Goal: Information Seeking & Learning: Learn about a topic

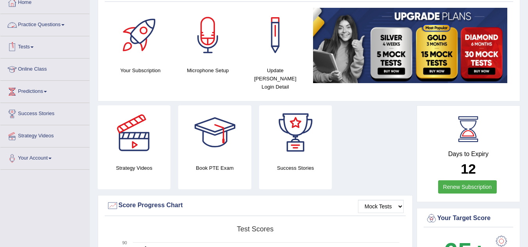
drag, startPoint x: 0, startPoint y: 0, endPoint x: 58, endPoint y: 24, distance: 62.6
click at [58, 24] on link "Practice Questions" at bounding box center [44, 24] width 89 height 20
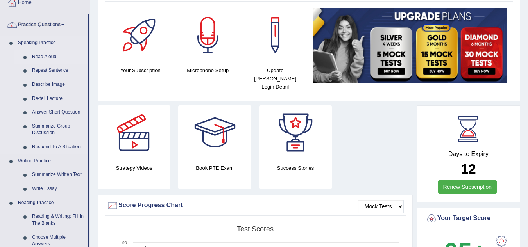
click at [45, 55] on link "Read Aloud" at bounding box center [58, 57] width 59 height 14
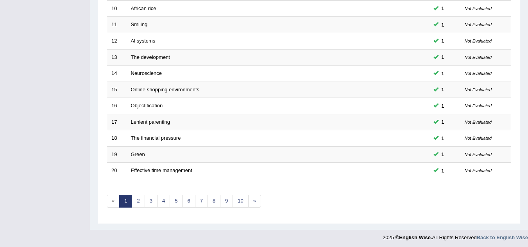
scroll to position [270, 0]
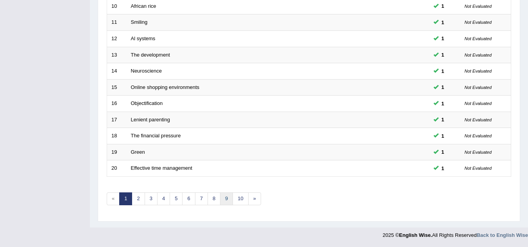
click at [227, 199] on link "9" at bounding box center [226, 199] width 13 height 13
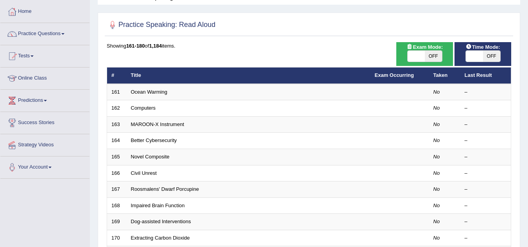
scroll to position [63, 0]
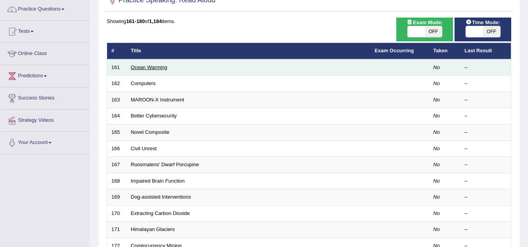
click at [154, 69] on link "Ocean Warming" at bounding box center [149, 67] width 36 height 6
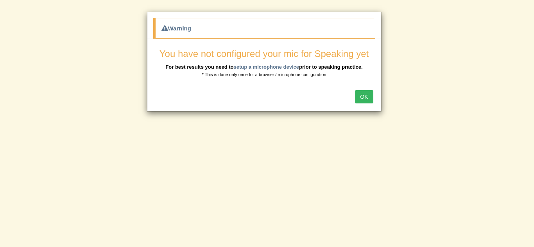
click at [360, 99] on button "OK" at bounding box center [364, 96] width 18 height 13
click at [367, 94] on button "OK" at bounding box center [364, 96] width 18 height 13
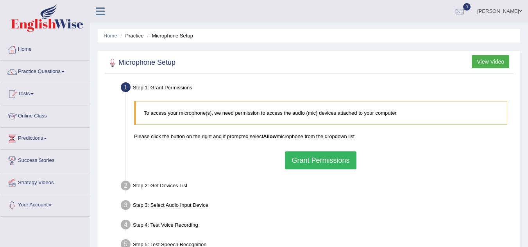
click at [315, 162] on button "Grant Permissions" at bounding box center [320, 161] width 71 height 18
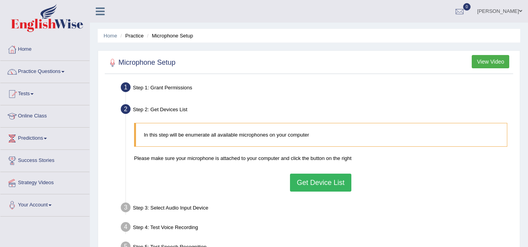
click at [317, 181] on button "Get Device List" at bounding box center [320, 183] width 61 height 18
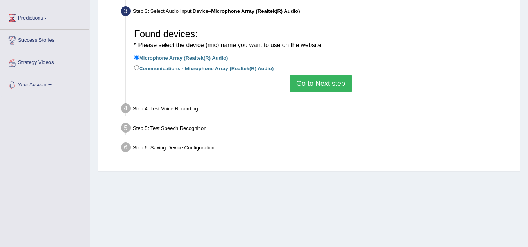
scroll to position [125, 0]
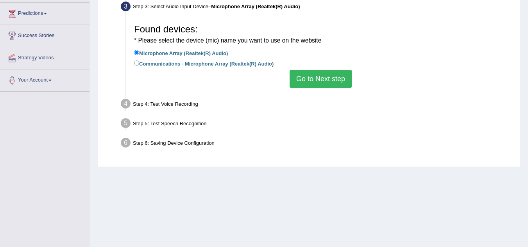
click at [325, 79] on button "Go to Next step" at bounding box center [321, 79] width 62 height 18
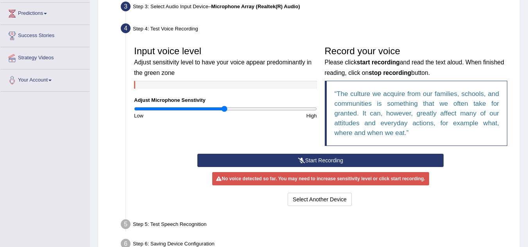
click at [309, 159] on button "Start Recording" at bounding box center [320, 160] width 246 height 13
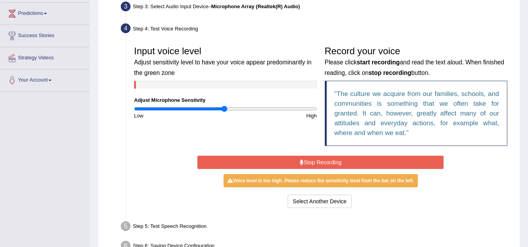
click at [309, 159] on button "Stop Recording" at bounding box center [320, 162] width 246 height 13
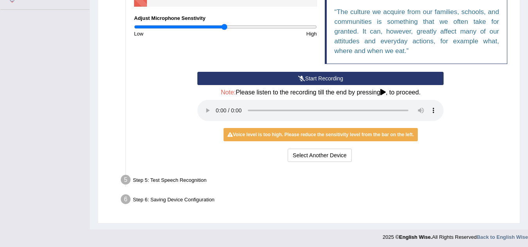
scroll to position [209, 0]
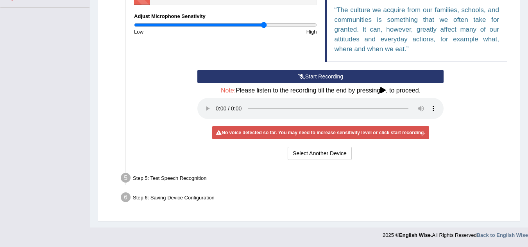
type input "1.44"
click at [263, 23] on input "range" at bounding box center [225, 25] width 183 height 6
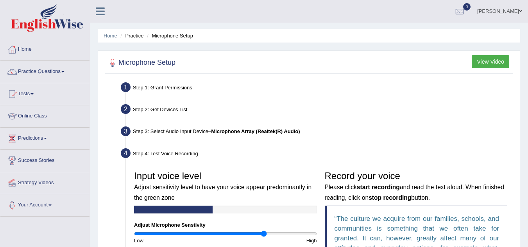
click at [185, 36] on li "Microphone Setup" at bounding box center [169, 35] width 48 height 7
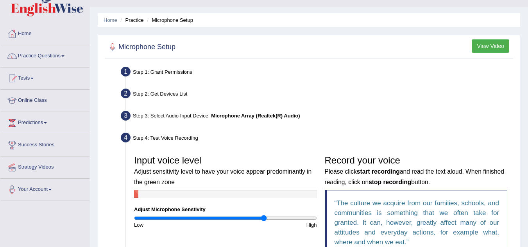
scroll to position [94, 0]
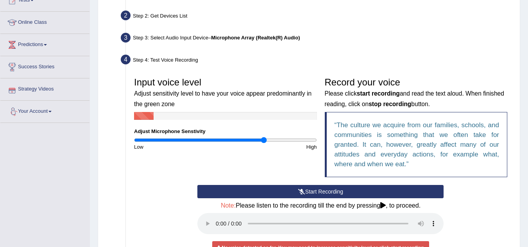
click at [32, 111] on link "Your Account" at bounding box center [44, 111] width 89 height 20
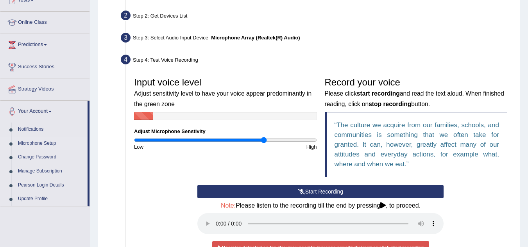
click at [43, 140] on link "Microphone Setup" at bounding box center [50, 144] width 73 height 14
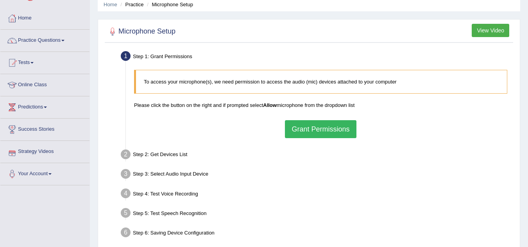
click at [324, 130] on button "Grant Permissions" at bounding box center [320, 129] width 71 height 18
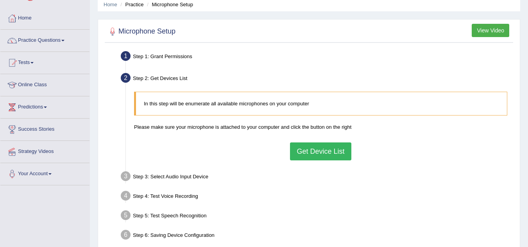
click at [317, 153] on button "Get Device List" at bounding box center [320, 152] width 61 height 18
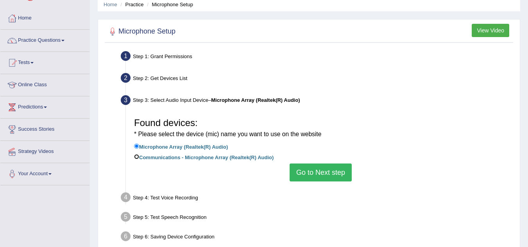
click at [136, 156] on input "Communications - Microphone Array (Realtek(R) Audio)" at bounding box center [136, 156] width 5 height 5
radio input "true"
click at [328, 169] on button "Go to Next step" at bounding box center [321, 173] width 62 height 18
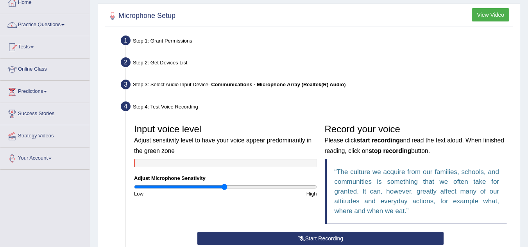
scroll to position [109, 0]
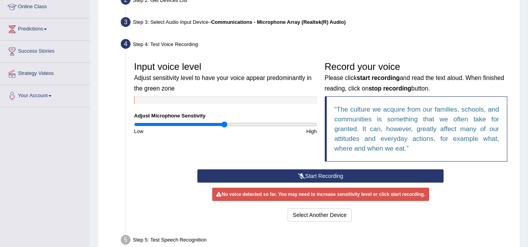
click at [328, 174] on button "Start Recording" at bounding box center [320, 176] width 246 height 13
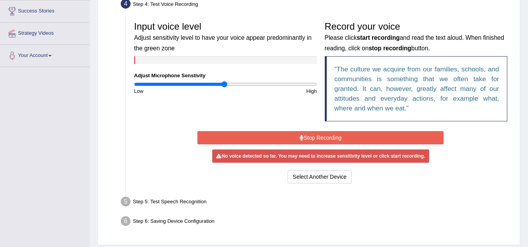
scroll to position [156, 0]
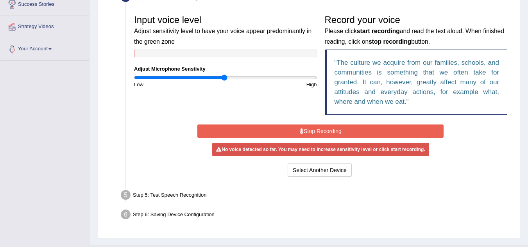
click at [344, 148] on div "No voice detected so far. You may need to increase sensitivity level or click s…" at bounding box center [320, 149] width 217 height 13
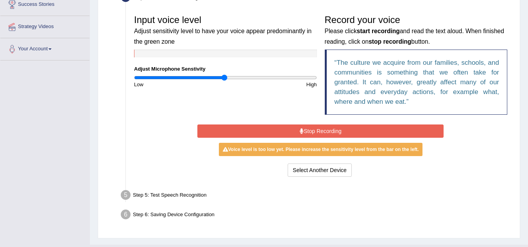
click at [330, 129] on button "Stop Recording" at bounding box center [320, 131] width 246 height 13
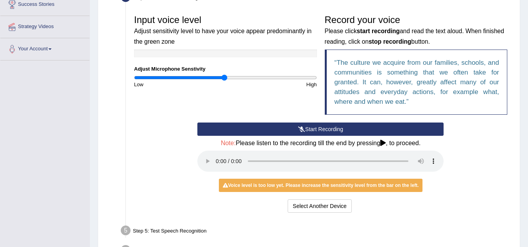
click at [312, 128] on button "Start Recording" at bounding box center [320, 129] width 246 height 13
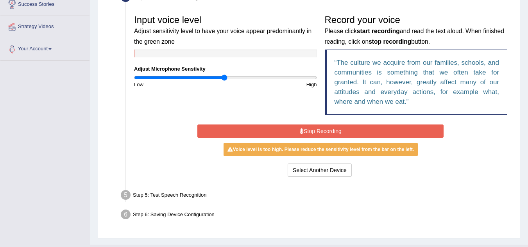
click at [354, 131] on button "Stop Recording" at bounding box center [320, 131] width 246 height 13
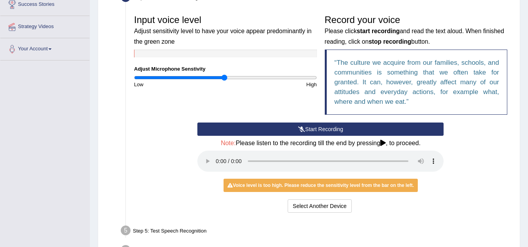
click at [310, 126] on button "Start Recording" at bounding box center [320, 129] width 246 height 13
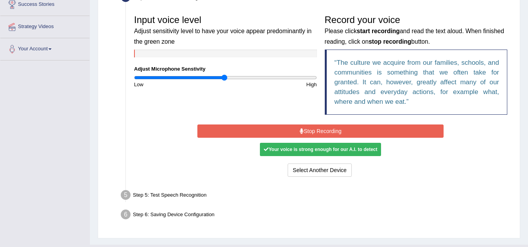
click at [324, 152] on div "Your voice is strong enough for our A.I. to detect" at bounding box center [320, 149] width 121 height 13
click at [301, 152] on div "Your voice is strong enough for our A.I. to detect" at bounding box center [320, 149] width 121 height 13
click at [320, 129] on button "Stop Recording" at bounding box center [320, 131] width 246 height 13
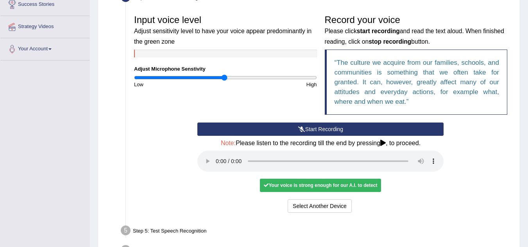
click at [320, 129] on button "Start Recording" at bounding box center [320, 129] width 246 height 13
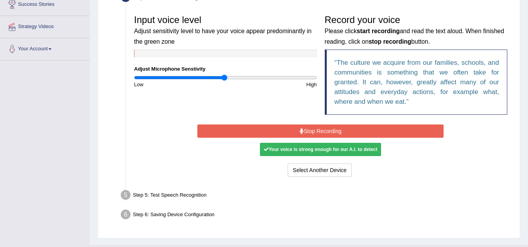
click at [320, 129] on button "Stop Recording" at bounding box center [320, 131] width 246 height 13
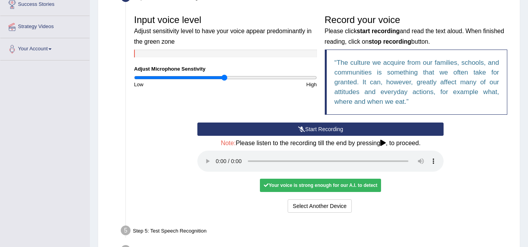
click at [313, 187] on div "Your voice is strong enough for our A.I. to detect" at bounding box center [320, 185] width 121 height 13
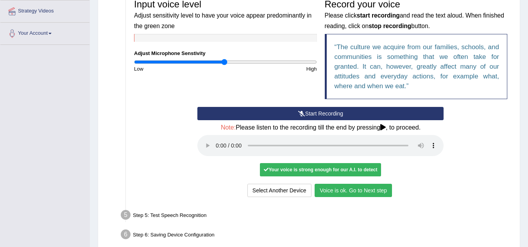
click at [371, 191] on button "Voice is ok. Go to Next step" at bounding box center [353, 190] width 77 height 13
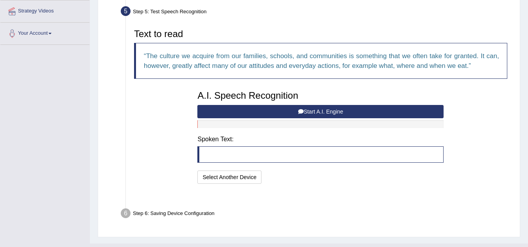
scroll to position [169, 0]
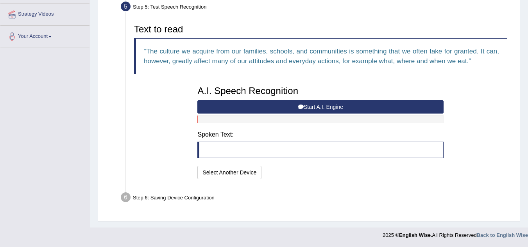
click at [351, 104] on button "Start A.I. Engine" at bounding box center [320, 106] width 246 height 13
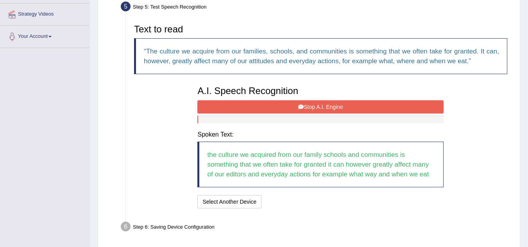
click at [351, 104] on button "Stop A.I. Engine" at bounding box center [320, 106] width 246 height 13
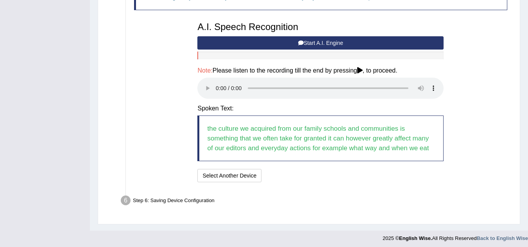
scroll to position [236, 0]
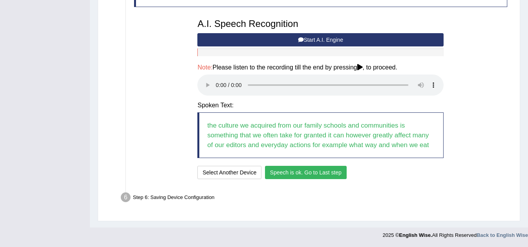
click at [314, 174] on button "Speech is ok. Go to Last step" at bounding box center [306, 172] width 82 height 13
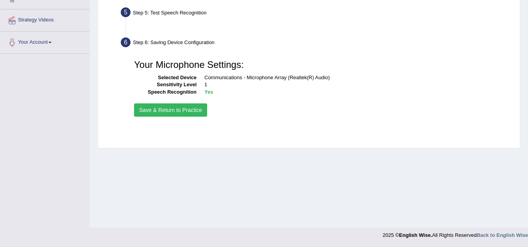
scroll to position [163, 0]
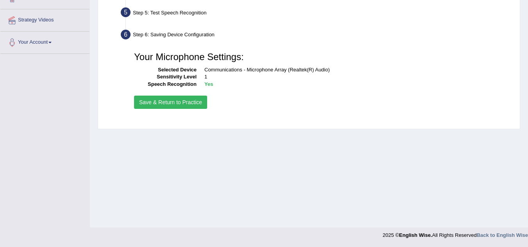
click at [192, 101] on button "Save & Return to Practice" at bounding box center [170, 102] width 73 height 13
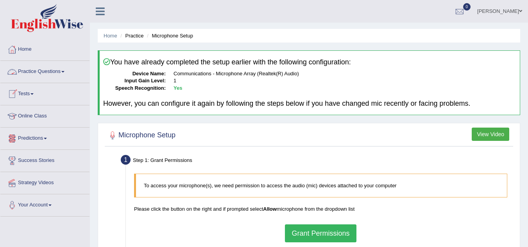
click at [39, 69] on link "Practice Questions" at bounding box center [44, 71] width 89 height 20
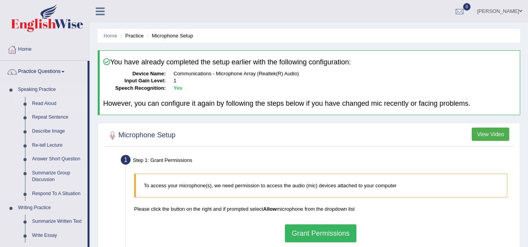
click at [49, 99] on link "Read Aloud" at bounding box center [58, 104] width 59 height 14
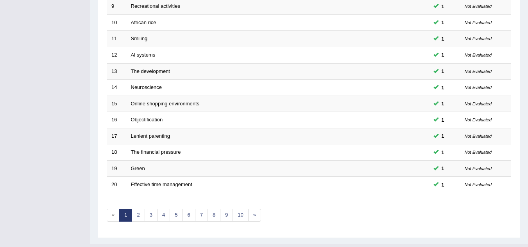
scroll to position [270, 0]
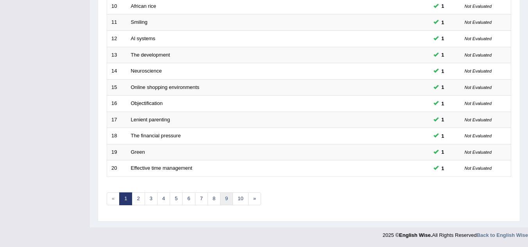
click at [226, 199] on link "9" at bounding box center [226, 199] width 13 height 13
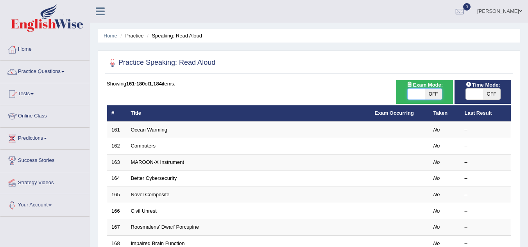
click at [415, 92] on span at bounding box center [416, 94] width 17 height 11
checkbox input "true"
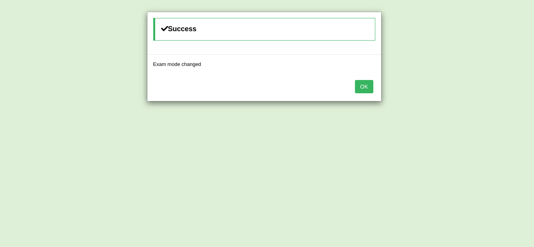
click at [367, 87] on button "OK" at bounding box center [364, 86] width 18 height 13
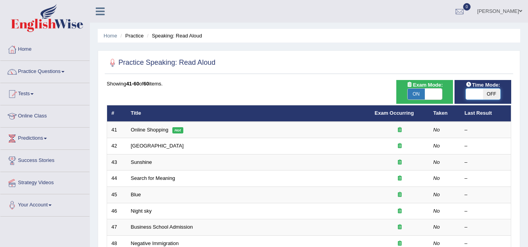
click at [472, 95] on span at bounding box center [474, 94] width 17 height 11
checkbox input "true"
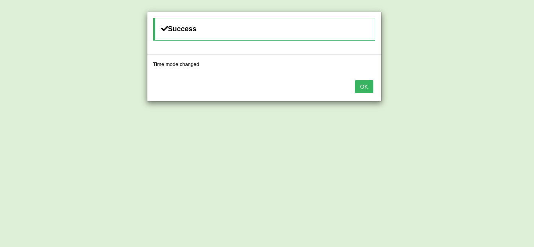
click at [364, 82] on button "OK" at bounding box center [364, 86] width 18 height 13
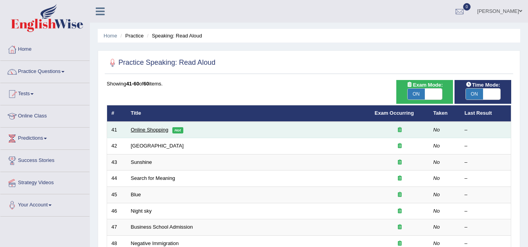
click at [156, 131] on link "Online Shopping" at bounding box center [150, 130] width 38 height 6
